Goal: Task Accomplishment & Management: Complete application form

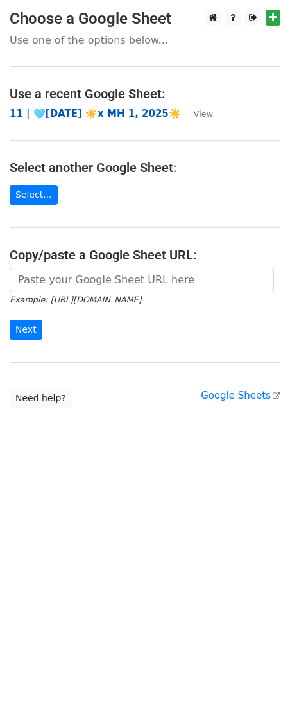
click at [92, 112] on strong "11 | 🩵[DATE] ☀️x MH 1, 2025☀️" at bounding box center [95, 114] width 171 height 12
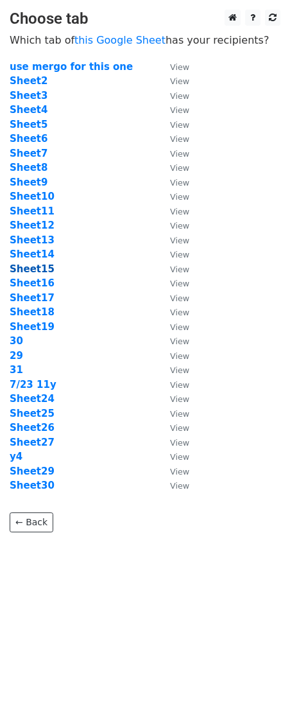
click at [36, 272] on strong "Sheet15" at bounding box center [32, 269] width 45 height 12
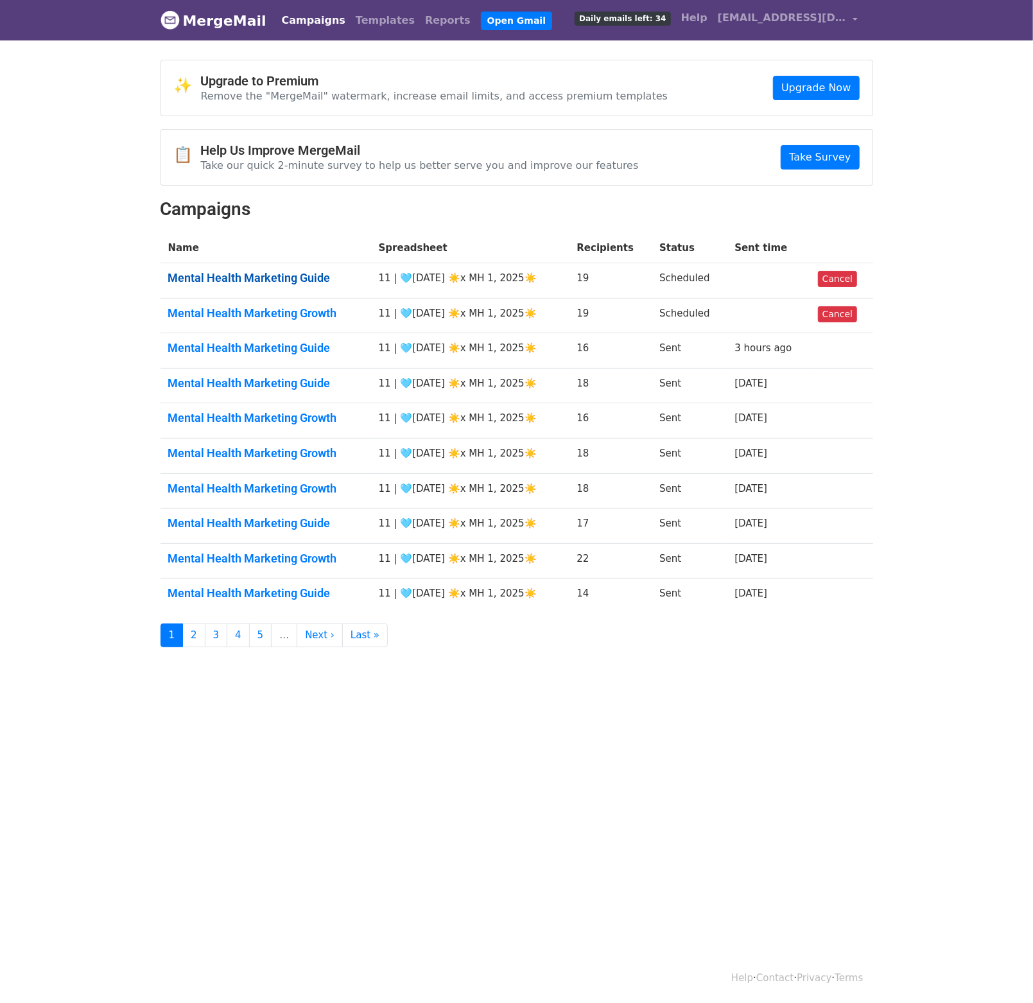
click at [246, 281] on link "Mental Health Marketing Guide" at bounding box center [265, 278] width 195 height 14
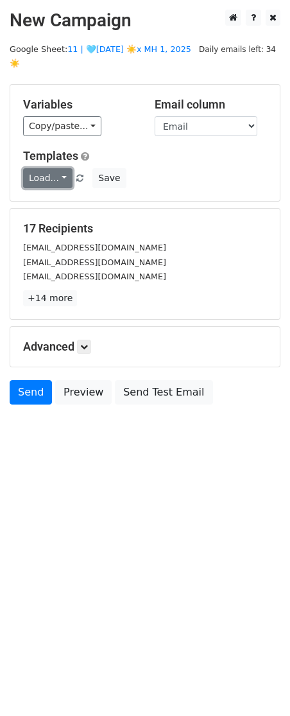
click at [56, 168] on link "Load..." at bounding box center [47, 178] width 49 height 20
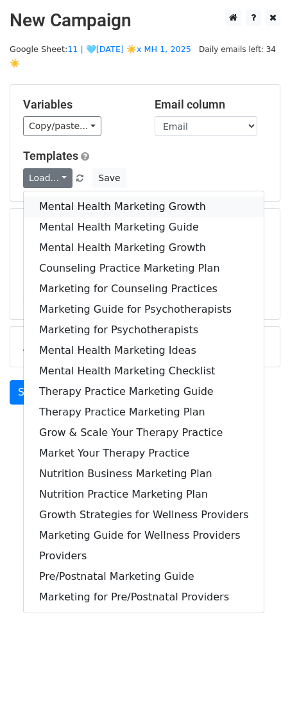
click at [60, 196] on link "Mental Health Marketing Growth" at bounding box center [144, 206] width 240 height 21
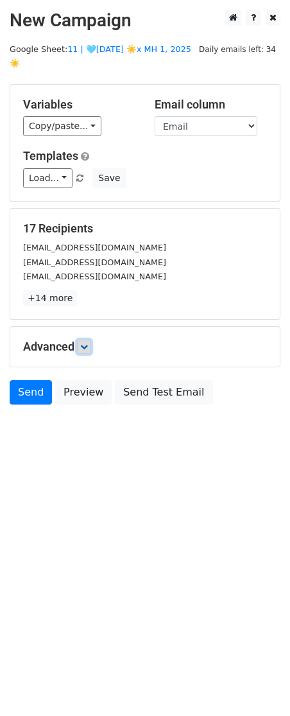
click at [85, 343] on icon at bounding box center [84, 347] width 8 height 8
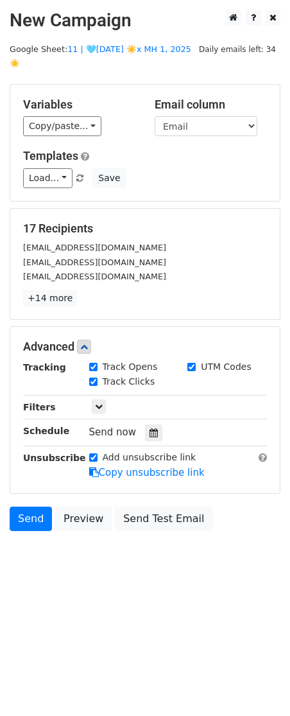
click at [159, 427] on div "Tracking Track Opens UTM Codes Track Clicks Filters Only include spreadsheet ro…" at bounding box center [145, 420] width 244 height 120
click at [150, 428] on icon at bounding box center [154, 432] width 8 height 9
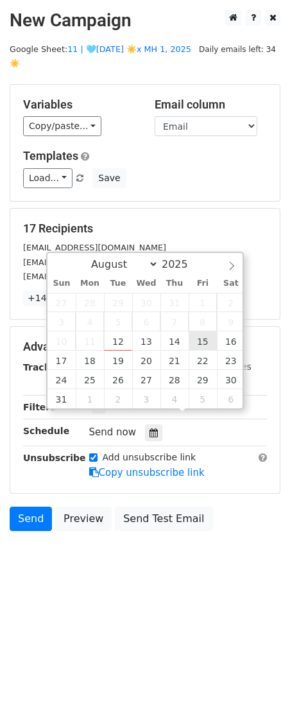
type input "2025-08-15 12:00"
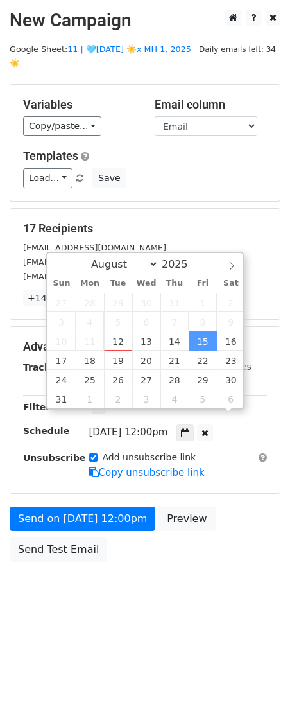
scroll to position [1, 0]
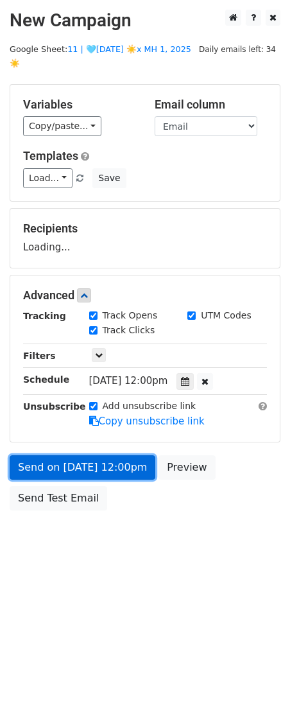
click at [115, 455] on link "Send on Aug 15 at 12:00pm" at bounding box center [83, 467] width 146 height 24
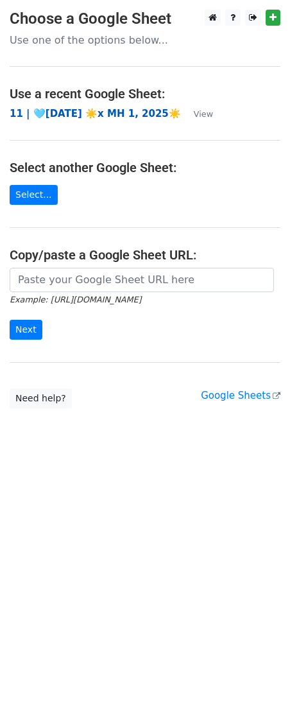
click at [111, 111] on strong "11 | 🩵[DATE] ☀️x MH 1, 2025☀️" at bounding box center [95, 114] width 171 height 12
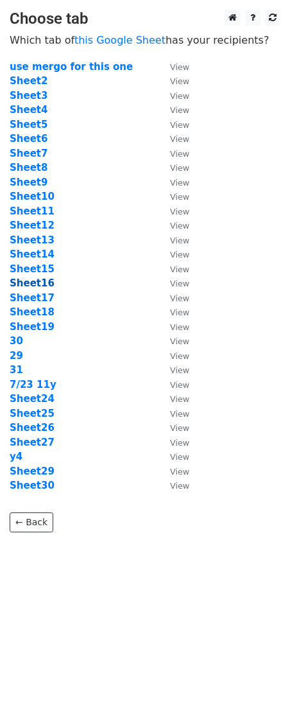
click at [39, 281] on strong "Sheet16" at bounding box center [32, 283] width 45 height 12
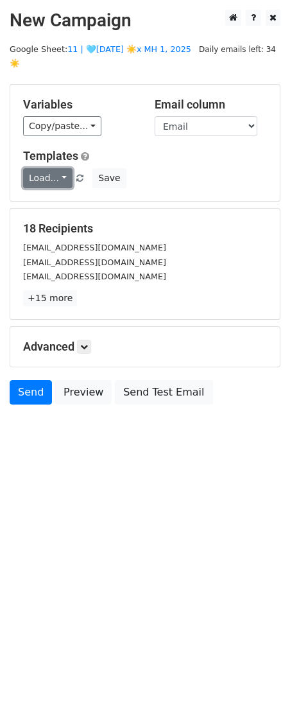
click at [55, 168] on link "Load..." at bounding box center [47, 178] width 49 height 20
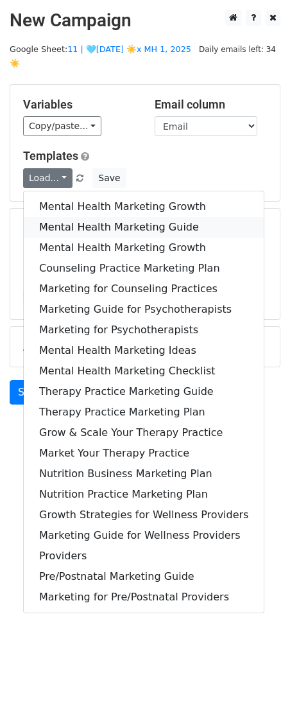
click at [55, 217] on link "Mental Health Marketing Guide" at bounding box center [144, 227] width 240 height 21
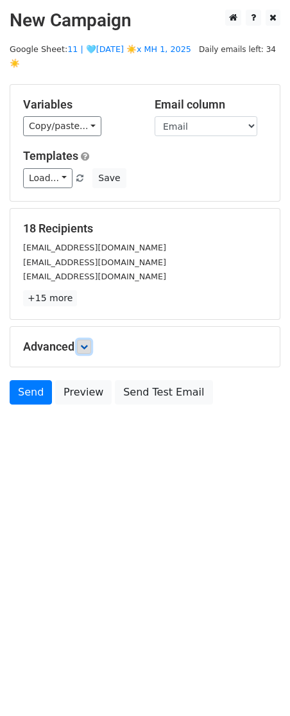
click at [91, 340] on link at bounding box center [84, 347] width 14 height 14
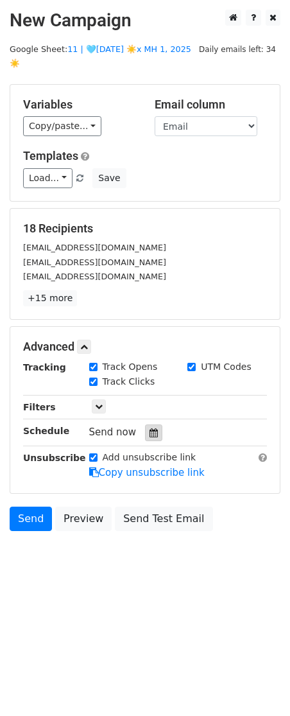
click at [145, 424] on div at bounding box center [153, 432] width 17 height 17
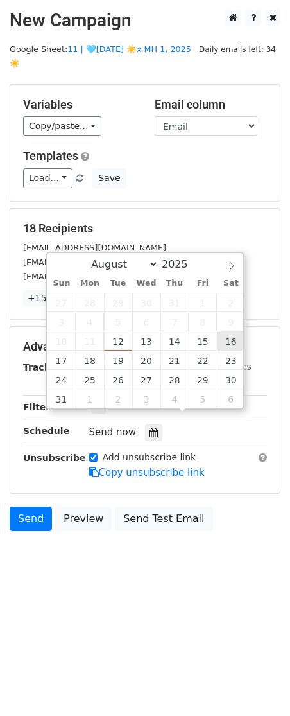
type input "2025-08-16 12:00"
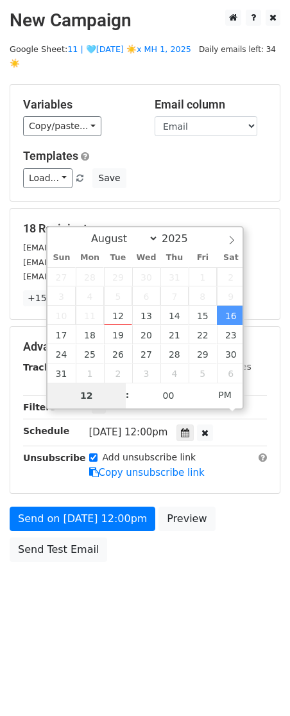
type input "7"
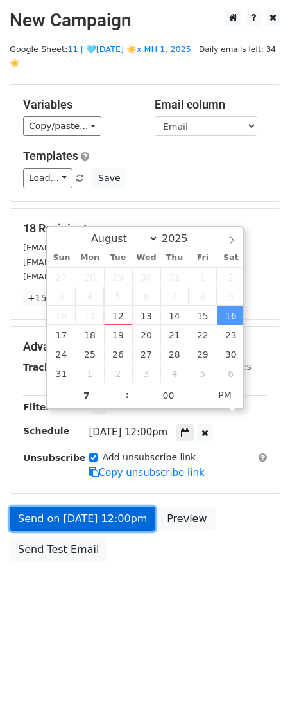
type input "2025-08-16 19:00"
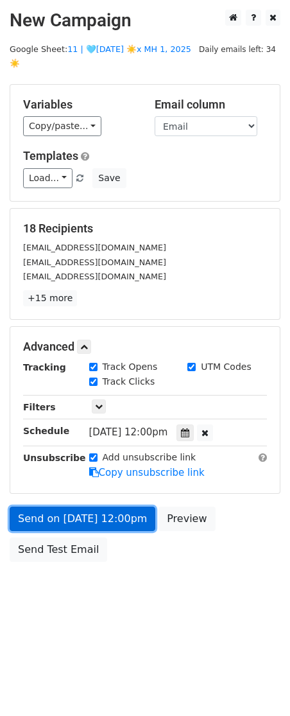
click at [83, 508] on link "Send on Aug 16 at 12:00pm" at bounding box center [83, 518] width 146 height 24
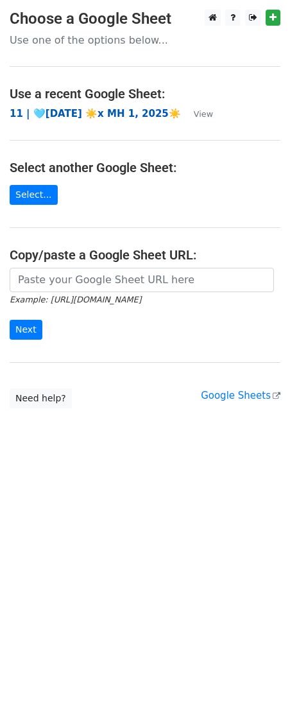
click at [93, 110] on strong "11 | 🩵[DATE] ☀️x MH 1, 2025☀️" at bounding box center [95, 114] width 171 height 12
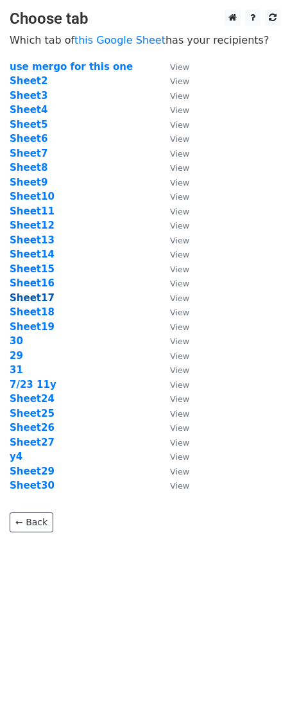
click at [33, 292] on strong "Sheet17" at bounding box center [32, 298] width 45 height 12
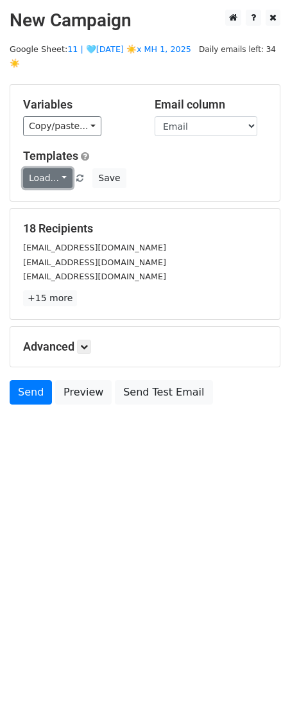
click at [47, 170] on link "Load..." at bounding box center [47, 178] width 49 height 20
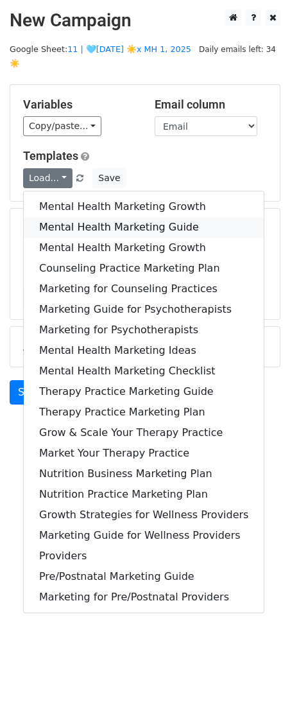
click at [53, 217] on link "Mental Health Marketing Guide" at bounding box center [144, 227] width 240 height 21
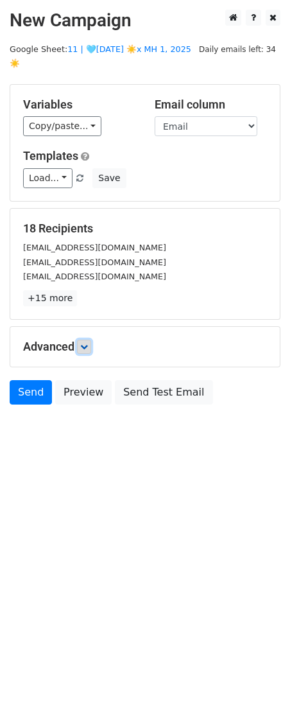
click at [89, 340] on link at bounding box center [84, 347] width 14 height 14
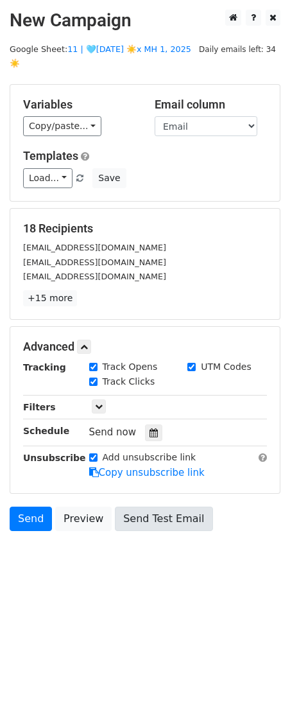
click at [150, 428] on icon at bounding box center [154, 432] width 8 height 9
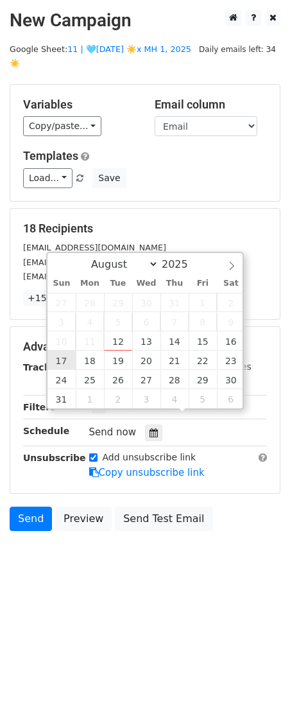
type input "2025-08-17 12:00"
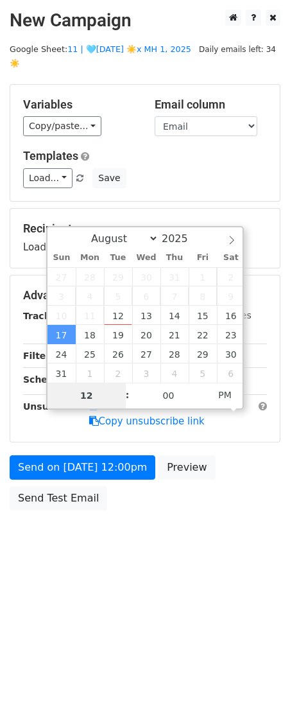
type input "8"
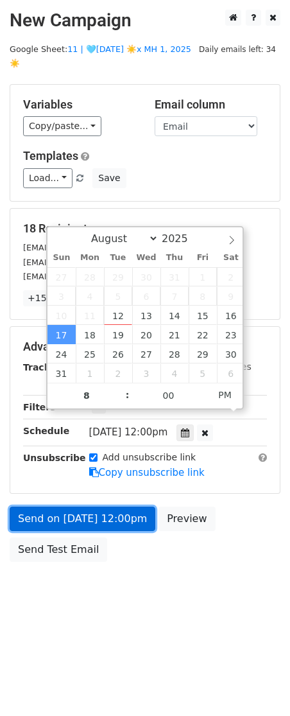
type input "2025-08-17 20:00"
click at [62, 506] on link "Send on Aug 17 at 12:00pm" at bounding box center [83, 518] width 146 height 24
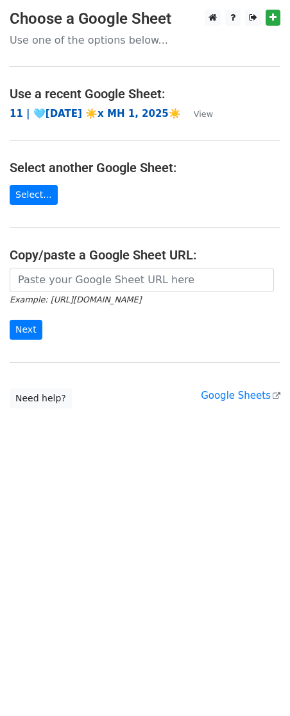
click at [115, 114] on strong "11 | 🩵[DATE] ☀️x MH 1, 2025☀️" at bounding box center [95, 114] width 171 height 12
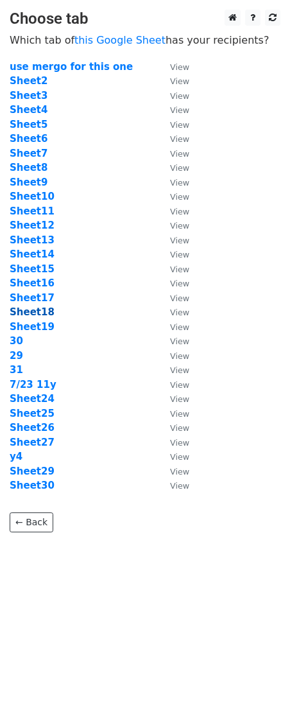
click at [33, 313] on strong "Sheet18" at bounding box center [32, 312] width 45 height 12
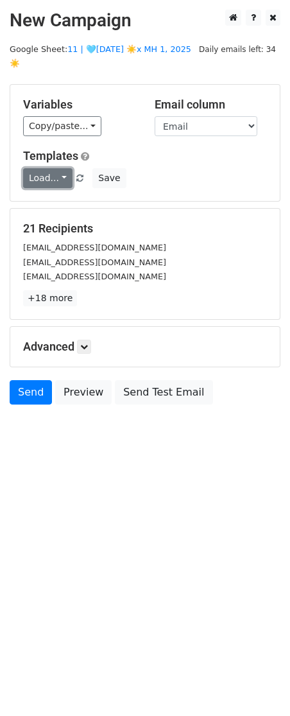
click at [46, 168] on link "Load..." at bounding box center [47, 178] width 49 height 20
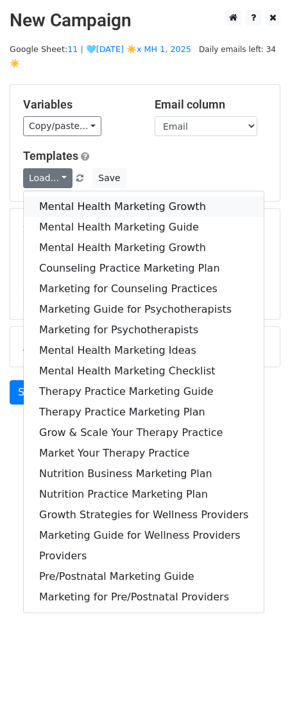
click at [50, 196] on link "Mental Health Marketing Growth" at bounding box center [144, 206] width 240 height 21
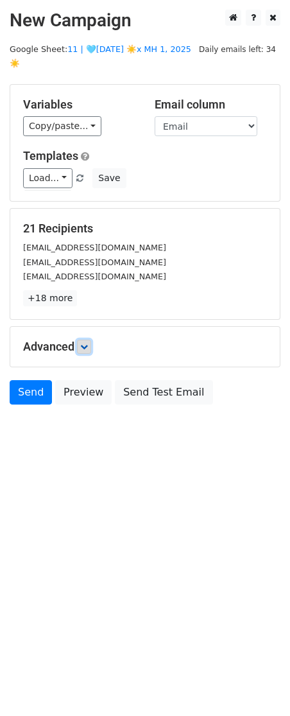
click at [85, 343] on icon at bounding box center [84, 347] width 8 height 8
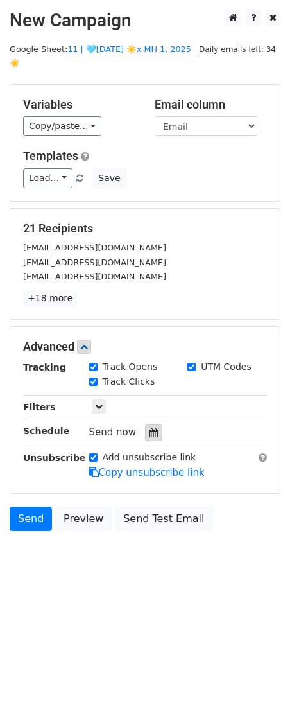
click at [150, 428] on icon at bounding box center [154, 432] width 8 height 9
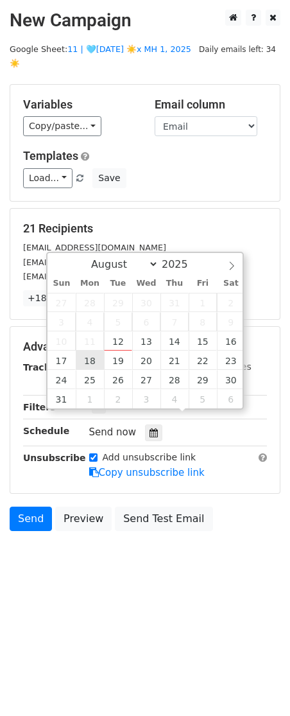
type input "2025-08-18 12:00"
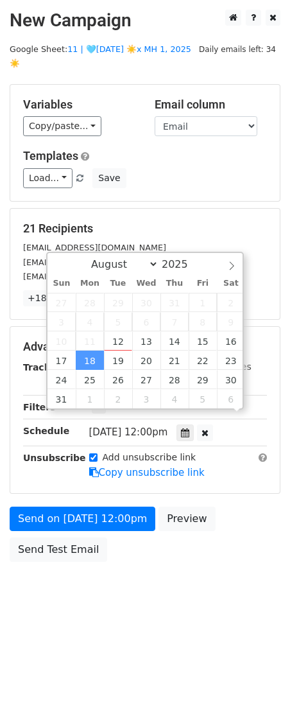
scroll to position [1, 0]
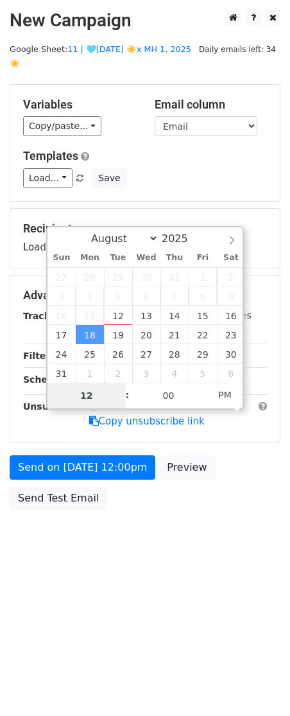
type input "7"
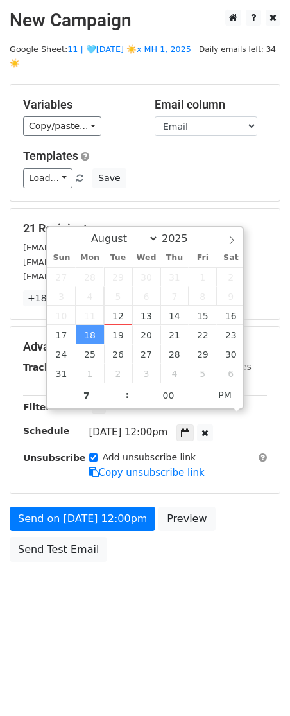
type input "2025-08-18 19:00"
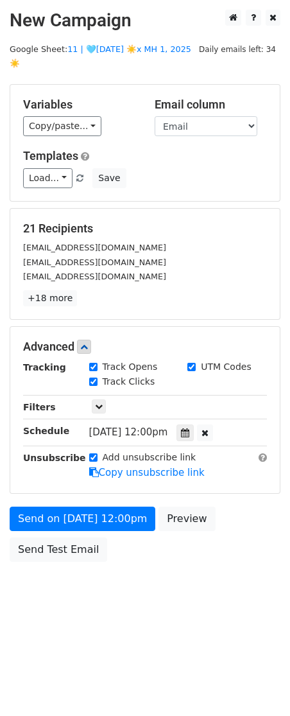
click at [71, 515] on div "Send on Aug 18 at 12:00pm Preview Send Test Email" at bounding box center [145, 537] width 290 height 62
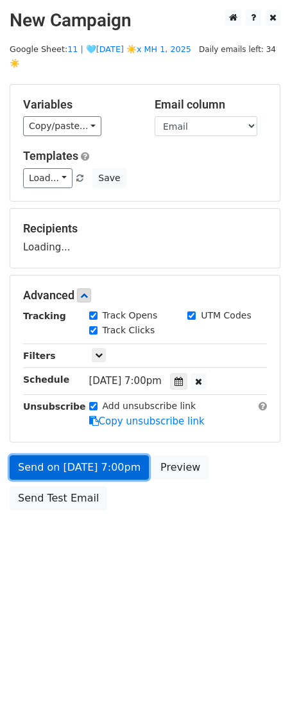
click at [71, 509] on body "New Campaign Daily emails left: 34 Google Sheet: 11 | 🩵JUL 23 ☀️x MH 1, 2025☀️ …" at bounding box center [145, 289] width 290 height 558
click at [34, 463] on link "Send on Aug 18 at 7:00pm" at bounding box center [79, 467] width 139 height 24
drag, startPoint x: 85, startPoint y: 448, endPoint x: 73, endPoint y: 463, distance: 19.2
click at [85, 455] on link "Send on Aug 18 at 7:00pm" at bounding box center [79, 467] width 139 height 24
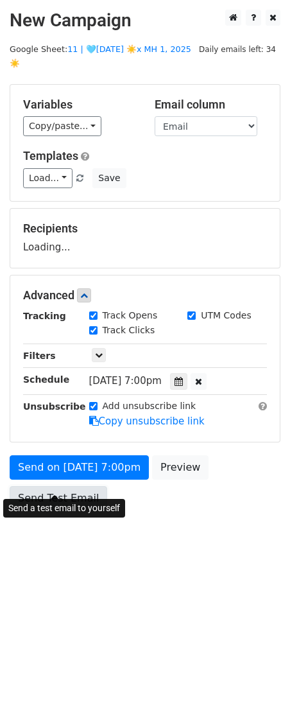
click at [57, 486] on link "Send Test Email" at bounding box center [59, 498] width 98 height 24
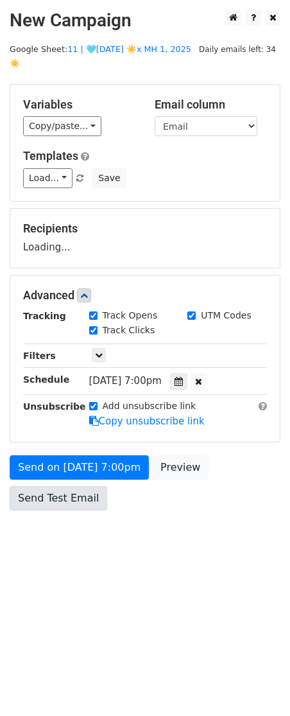
click at [57, 486] on link "Send Test Email" at bounding box center [59, 498] width 98 height 24
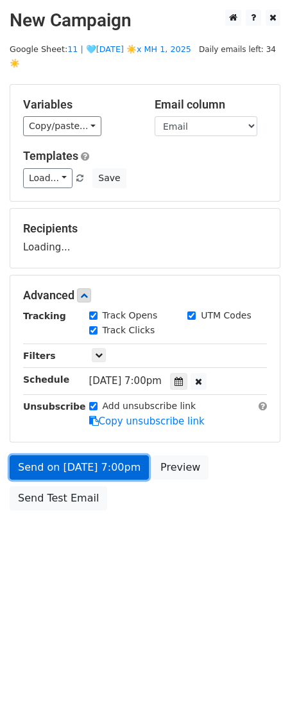
click at [70, 455] on link "Send on Aug 18 at 7:00pm" at bounding box center [79, 467] width 139 height 24
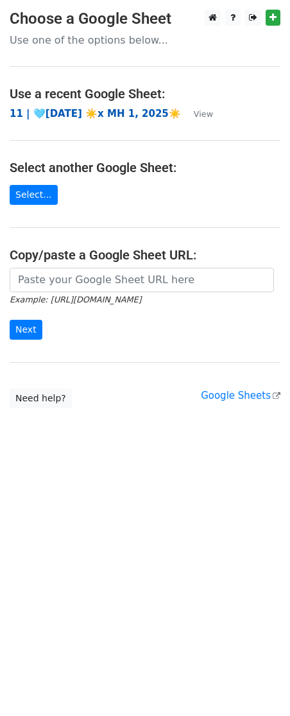
click at [134, 117] on strong "11 | 🩵[DATE] ☀️x MH 1, 2025☀️" at bounding box center [95, 114] width 171 height 12
